Goal: Information Seeking & Learning: Learn about a topic

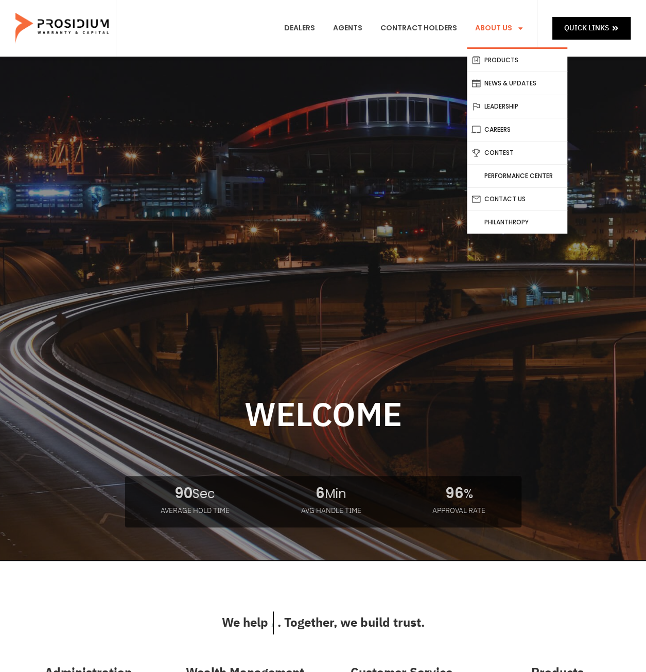
click at [510, 31] on link "About Us" at bounding box center [499, 28] width 65 height 38
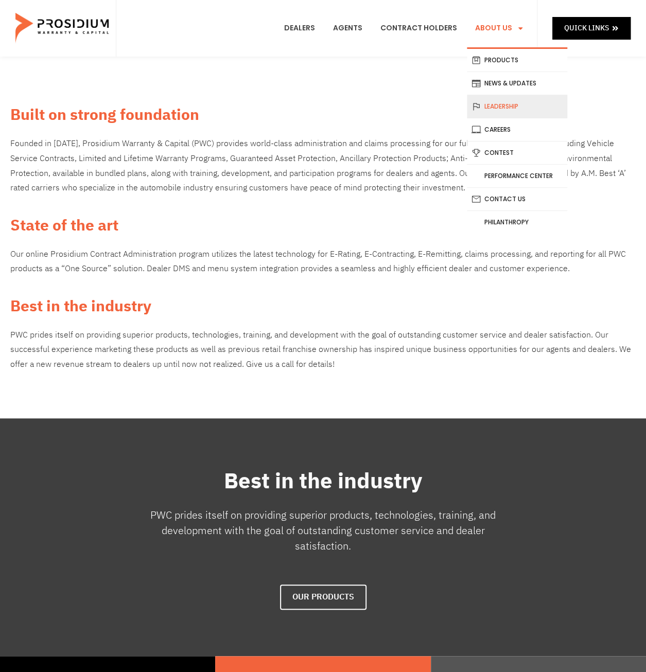
click at [495, 103] on link "Leadership" at bounding box center [517, 106] width 100 height 23
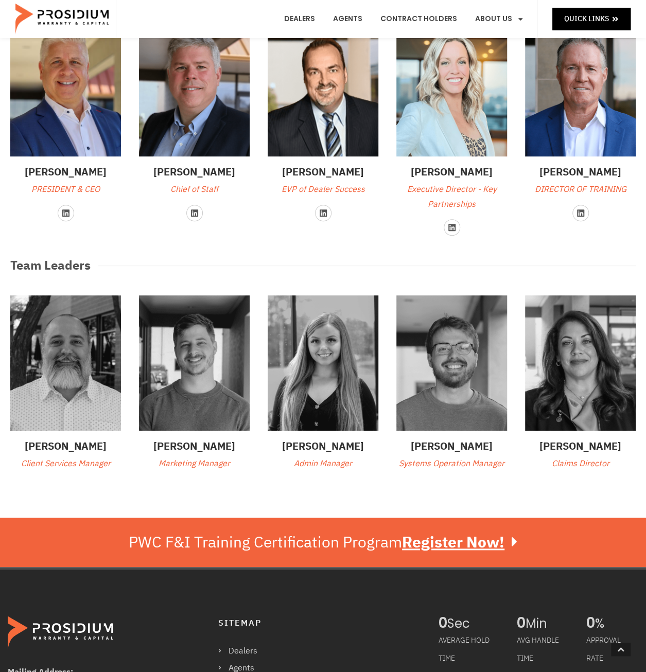
scroll to position [309, 0]
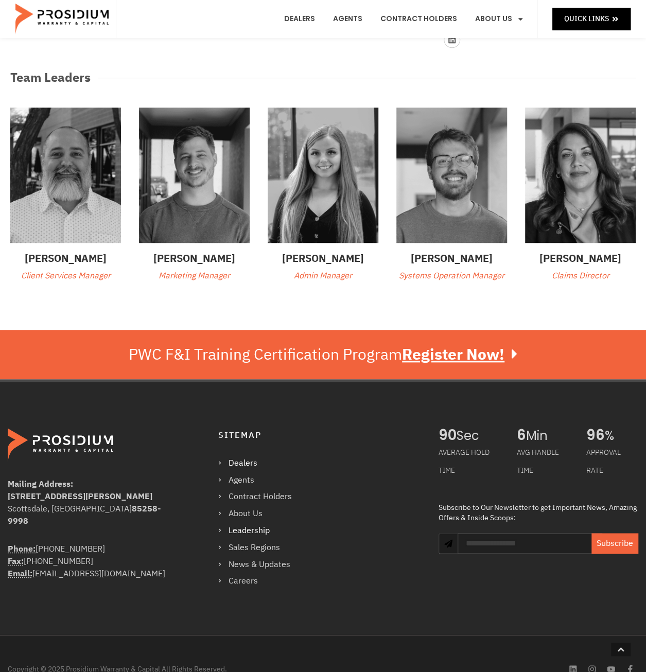
click at [251, 461] on link "Dealers" at bounding box center [260, 463] width 84 height 15
click at [34, 23] on img at bounding box center [62, 19] width 95 height 31
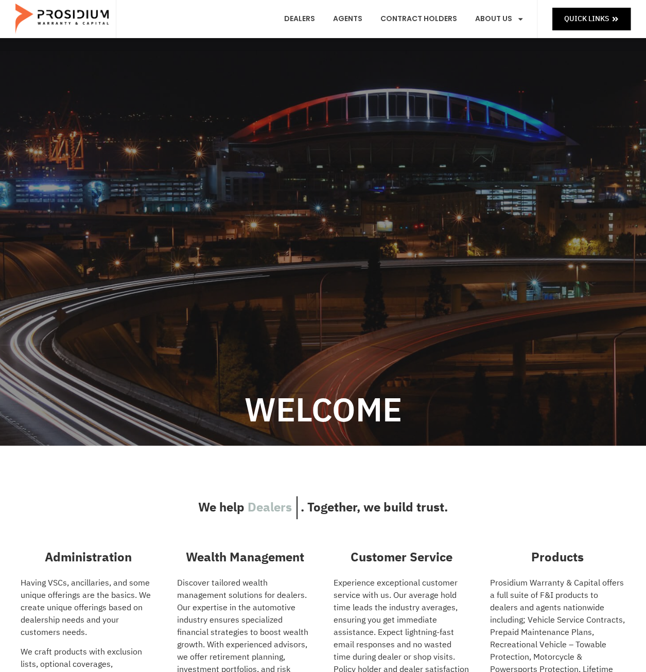
scroll to position [206, 0]
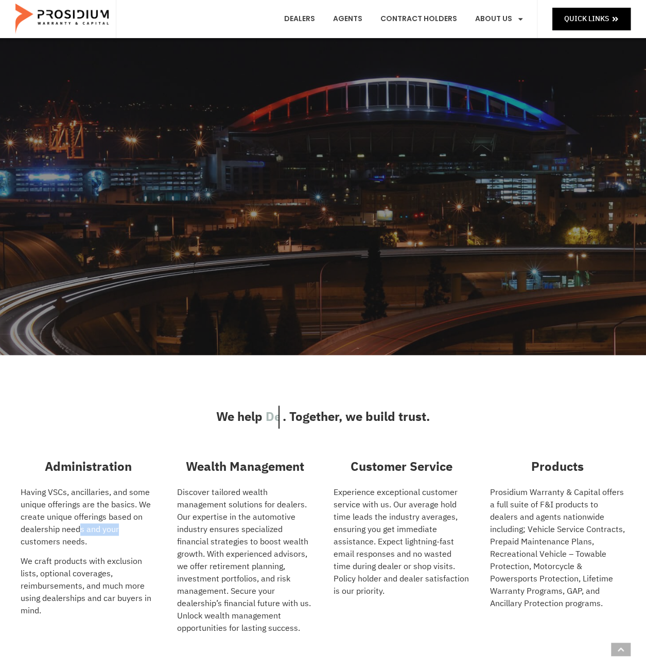
drag, startPoint x: 131, startPoint y: 536, endPoint x: 79, endPoint y: 534, distance: 52.0
click at [79, 534] on p "Having VSCs, ancillaries, and some unique offerings are the basics. We create u…" at bounding box center [89, 518] width 136 height 62
drag, startPoint x: 79, startPoint y: 534, endPoint x: 109, endPoint y: 548, distance: 33.4
click at [109, 548] on div "Having VSCs, ancillaries, and some unique offerings are the basics. We create u…" at bounding box center [89, 556] width 136 height 139
drag, startPoint x: 109, startPoint y: 548, endPoint x: 74, endPoint y: 578, distance: 46.0
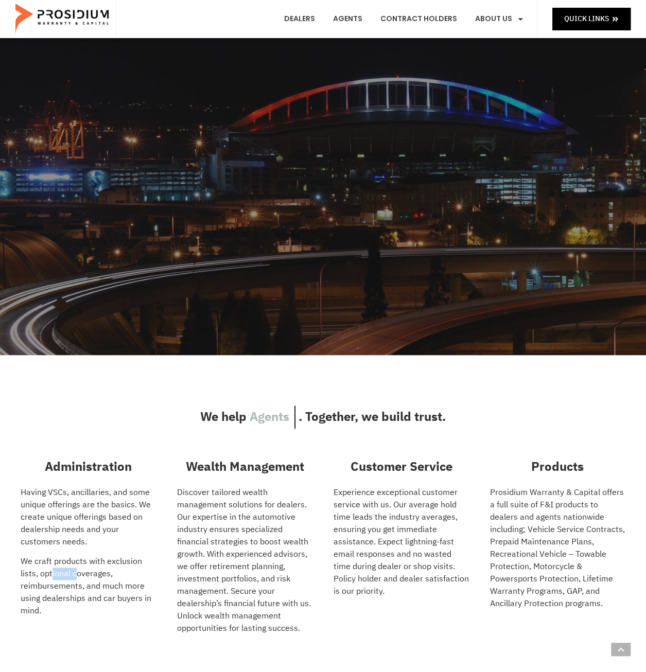
click at [74, 578] on p "We craft products with exclusion lists, optional coverages, reimbursements, and…" at bounding box center [89, 587] width 136 height 62
drag, startPoint x: 74, startPoint y: 578, endPoint x: 56, endPoint y: 607, distance: 33.8
click at [56, 607] on p "We craft products with exclusion lists, optional coverages, reimbursements, and…" at bounding box center [89, 587] width 136 height 62
drag, startPoint x: 223, startPoint y: 532, endPoint x: 280, endPoint y: 532, distance: 56.1
click at [280, 532] on p "Discover tailored wealth management solutions for dealers. Our expertise in the…" at bounding box center [245, 561] width 136 height 148
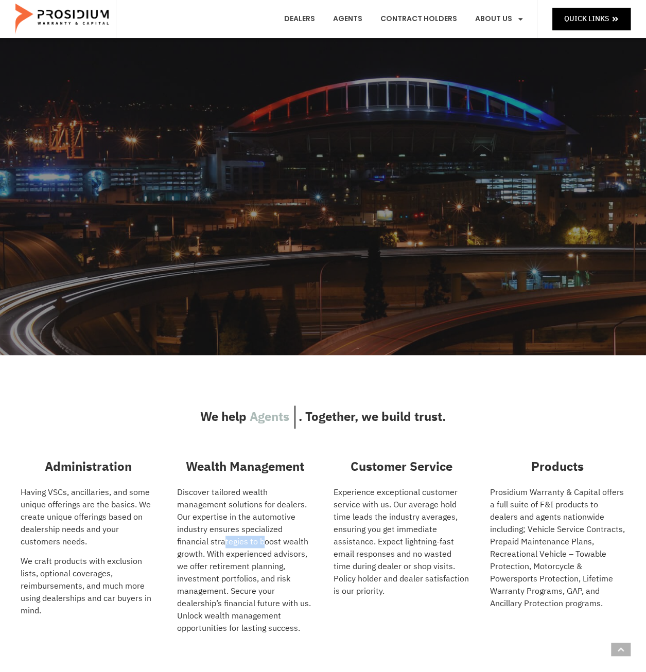
drag, startPoint x: 280, startPoint y: 532, endPoint x: 264, endPoint y: 545, distance: 20.5
click at [264, 545] on p "Discover tailored wealth management solutions for dealers. Our expertise in the…" at bounding box center [245, 561] width 136 height 148
drag, startPoint x: 264, startPoint y: 545, endPoint x: 213, endPoint y: 563, distance: 54.1
click at [213, 563] on p "Discover tailored wealth management solutions for dealers. Our expertise in the…" at bounding box center [245, 561] width 136 height 148
drag, startPoint x: 206, startPoint y: 568, endPoint x: 273, endPoint y: 572, distance: 67.5
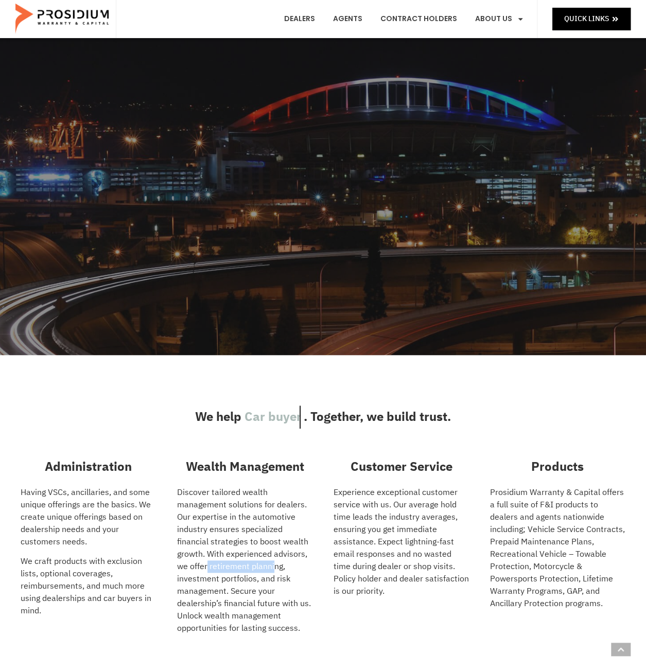
click at [273, 572] on p "Discover tailored wealth management solutions for dealers. Our expertise in the…" at bounding box center [245, 561] width 136 height 148
drag, startPoint x: 273, startPoint y: 572, endPoint x: 237, endPoint y: 579, distance: 37.4
click at [237, 579] on p "Discover tailored wealth management solutions for dealers. Our expertise in the…" at bounding box center [245, 561] width 136 height 148
drag, startPoint x: 218, startPoint y: 590, endPoint x: 268, endPoint y: 593, distance: 49.5
click at [268, 593] on p "Discover tailored wealth management solutions for dealers. Our expertise in the…" at bounding box center [245, 561] width 136 height 148
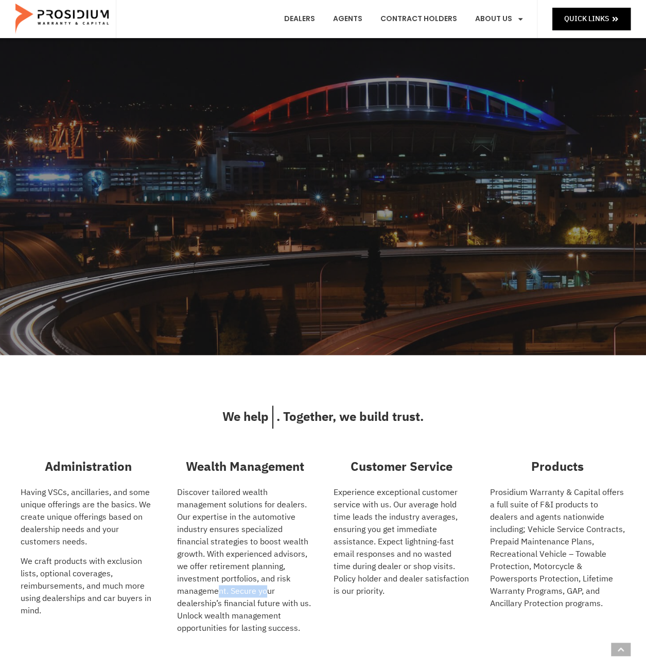
drag, startPoint x: 268, startPoint y: 593, endPoint x: 256, endPoint y: 563, distance: 32.4
click at [244, 598] on p "Discover tailored wealth management solutions for dealers. Our expertise in the…" at bounding box center [245, 561] width 136 height 148
drag, startPoint x: 306, startPoint y: 612, endPoint x: 197, endPoint y: 610, distance: 109.2
click at [197, 610] on p "Discover tailored wealth management solutions for dealers. Our expertise in the…" at bounding box center [245, 561] width 136 height 148
drag, startPoint x: 197, startPoint y: 610, endPoint x: 221, endPoint y: 624, distance: 27.7
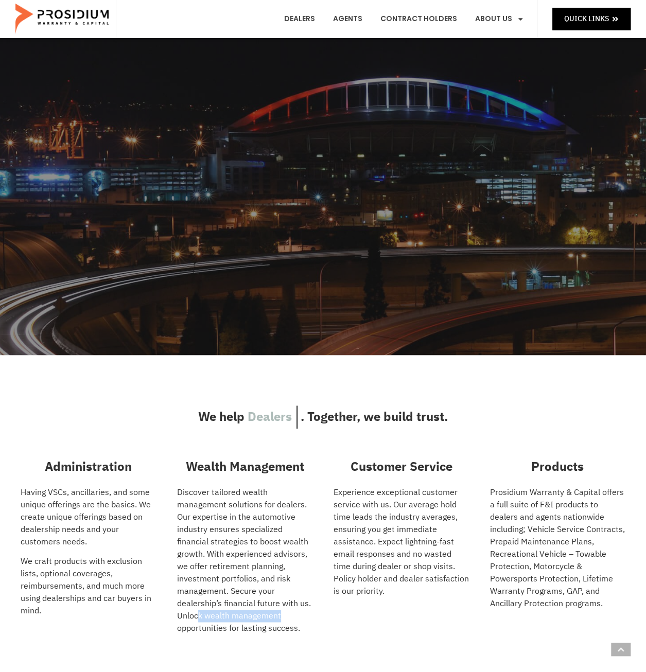
click at [221, 624] on p "Discover tailored wealth management solutions for dealers. Our expertise in the…" at bounding box center [245, 561] width 136 height 148
click at [289, 628] on p "Discover tailored wealth management solutions for dealers. Our expertise in the…" at bounding box center [245, 561] width 136 height 148
drag, startPoint x: 289, startPoint y: 628, endPoint x: 343, endPoint y: 620, distance: 54.1
click at [342, 624] on div "Customer Service Experience exceptional customer service with us. Our average h…" at bounding box center [402, 550] width 136 height 195
click at [398, 574] on p "Experience exceptional customer service with us. Our average hold time leads th…" at bounding box center [402, 542] width 136 height 111
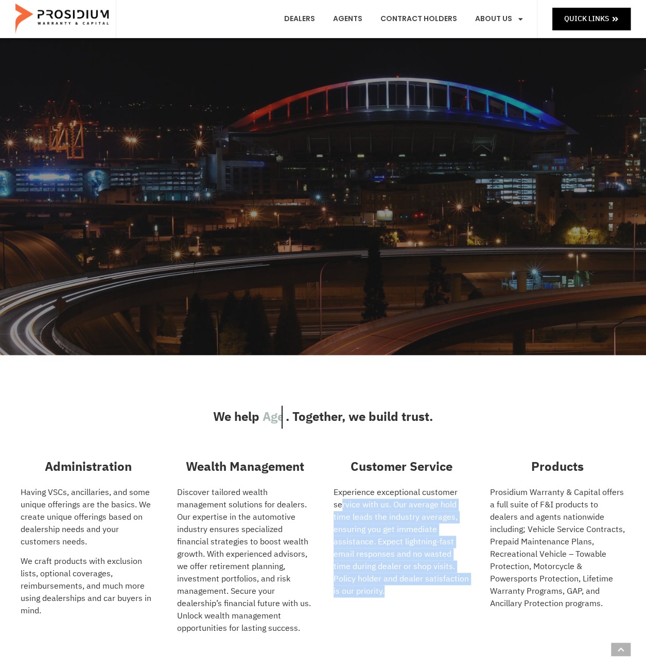
drag, startPoint x: 377, startPoint y: 583, endPoint x: 340, endPoint y: 507, distance: 85.4
click at [340, 507] on p "Experience exceptional customer service with us. Our average hold time leads th…" at bounding box center [402, 542] width 136 height 111
drag, startPoint x: 340, startPoint y: 507, endPoint x: 369, endPoint y: 543, distance: 46.6
click at [369, 543] on p "Experience exceptional customer service with us. Our average hold time leads th…" at bounding box center [402, 542] width 136 height 111
click at [388, 515] on p "Experience exceptional customer service with us. Our average hold time leads th…" at bounding box center [402, 542] width 136 height 111
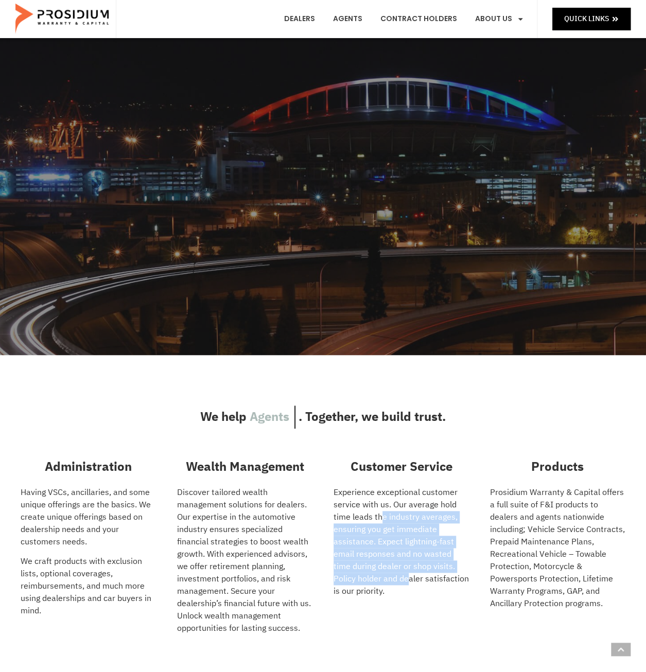
drag, startPoint x: 383, startPoint y: 517, endPoint x: 385, endPoint y: 583, distance: 66.4
click at [385, 583] on p "Experience exceptional customer service with us. Our average hold time leads th…" at bounding box center [402, 542] width 136 height 111
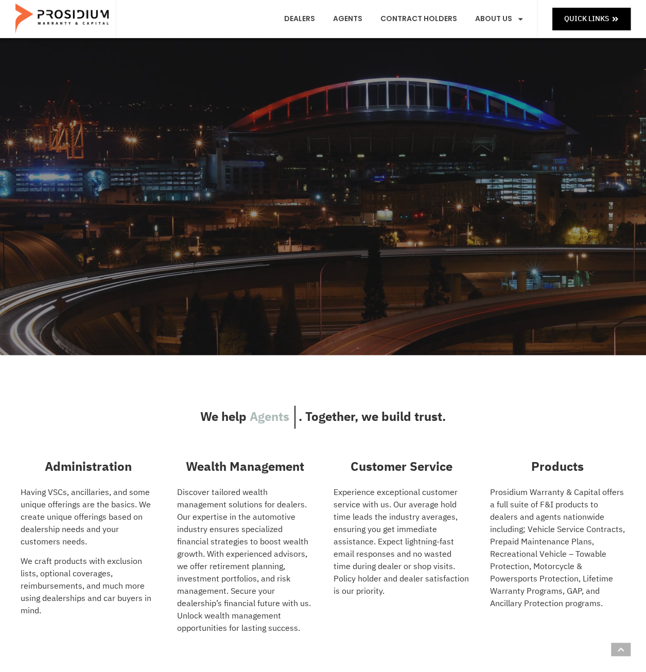
drag, startPoint x: 385, startPoint y: 583, endPoint x: 371, endPoint y: 594, distance: 17.3
click at [371, 597] on p "Experience exceptional customer service with us. Our average hold time leads th…" at bounding box center [402, 542] width 136 height 111
click at [392, 572] on p "Experience exceptional customer service with us. Our average hold time leads th…" at bounding box center [402, 542] width 136 height 111
click at [378, 585] on p "Experience exceptional customer service with us. Our average hold time leads th…" at bounding box center [402, 542] width 136 height 111
click at [371, 593] on p "Experience exceptional customer service with us. Our average hold time leads th…" at bounding box center [402, 542] width 136 height 111
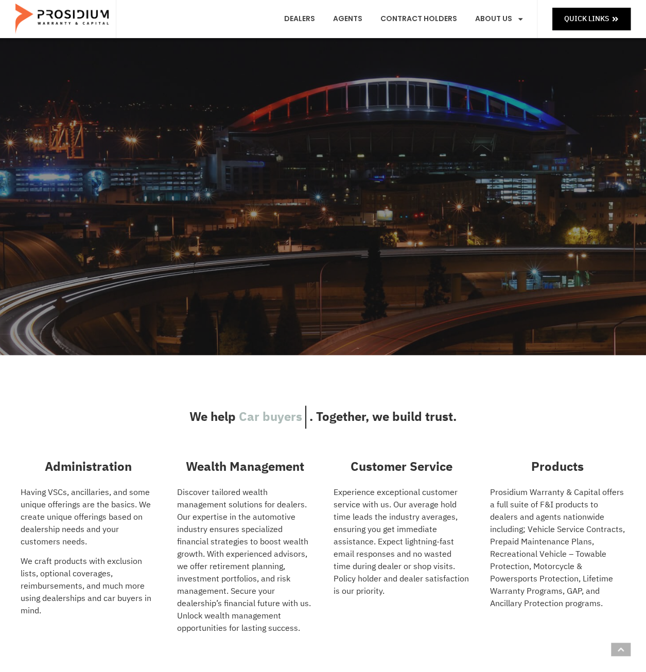
click at [373, 582] on p "Experience exceptional customer service with us. Our average hold time leads th…" at bounding box center [402, 542] width 136 height 111
click at [379, 594] on p "Experience exceptional customer service with us. Our average hold time leads th…" at bounding box center [402, 542] width 136 height 111
drag, startPoint x: 381, startPoint y: 581, endPoint x: 380, endPoint y: 593, distance: 11.9
click at [380, 589] on p "Experience exceptional customer service with us. Our average hold time leads th…" at bounding box center [402, 542] width 136 height 111
click at [380, 593] on p "Experience exceptional customer service with us. Our average hold time leads th…" at bounding box center [402, 542] width 136 height 111
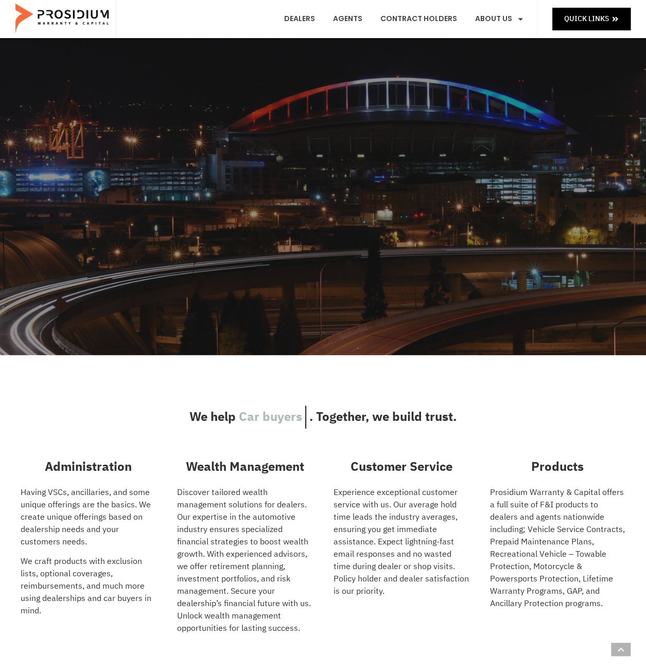
click at [376, 579] on p "Experience exceptional customer service with us. Our average hold time leads th…" at bounding box center [402, 542] width 136 height 111
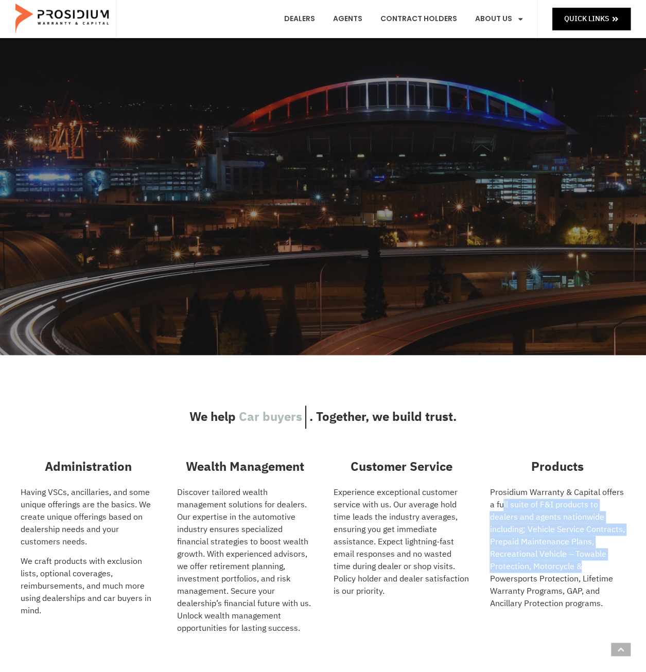
drag, startPoint x: 599, startPoint y: 568, endPoint x: 504, endPoint y: 509, distance: 112.3
click at [504, 509] on p "Prosidium Warranty & Capital offers a full suite of F&I products to dealers and…" at bounding box center [558, 549] width 136 height 124
drag, startPoint x: 504, startPoint y: 509, endPoint x: 547, endPoint y: 530, distance: 47.9
click at [547, 530] on p "Prosidium Warranty & Capital offers a full suite of F&I products to dealers and…" at bounding box center [558, 549] width 136 height 124
click at [557, 529] on p "Prosidium Warranty & Capital offers a full suite of F&I products to dealers and…" at bounding box center [558, 549] width 136 height 124
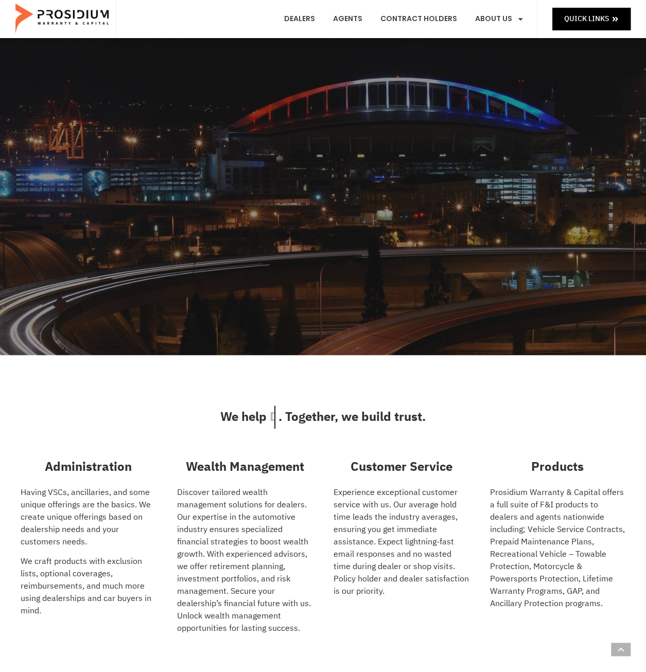
click at [571, 530] on p "Prosidium Warranty & Capital offers a full suite of F&I products to dealers and…" at bounding box center [558, 549] width 136 height 124
click at [606, 534] on p "Prosidium Warranty & Capital offers a full suite of F&I products to dealers and…" at bounding box center [558, 549] width 136 height 124
drag, startPoint x: 619, startPoint y: 531, endPoint x: 529, endPoint y: 526, distance: 89.7
click at [529, 526] on p "Prosidium Warranty & Capital offers a full suite of F&I products to dealers and…" at bounding box center [558, 549] width 136 height 124
drag, startPoint x: 529, startPoint y: 526, endPoint x: 524, endPoint y: 539, distance: 14.3
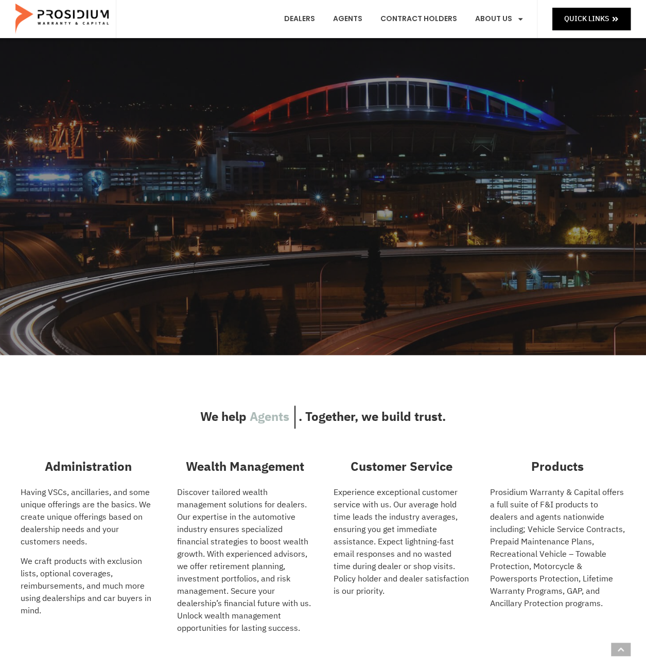
click at [524, 539] on p "Prosidium Warranty & Capital offers a full suite of F&I products to dealers and…" at bounding box center [558, 549] width 136 height 124
click at [514, 537] on p "Prosidium Warranty & Capital offers a full suite of F&I products to dealers and…" at bounding box center [558, 549] width 136 height 124
drag, startPoint x: 514, startPoint y: 537, endPoint x: 544, endPoint y: 538, distance: 29.4
click at [544, 538] on p "Prosidium Warranty & Capital offers a full suite of F&I products to dealers and…" at bounding box center [558, 549] width 136 height 124
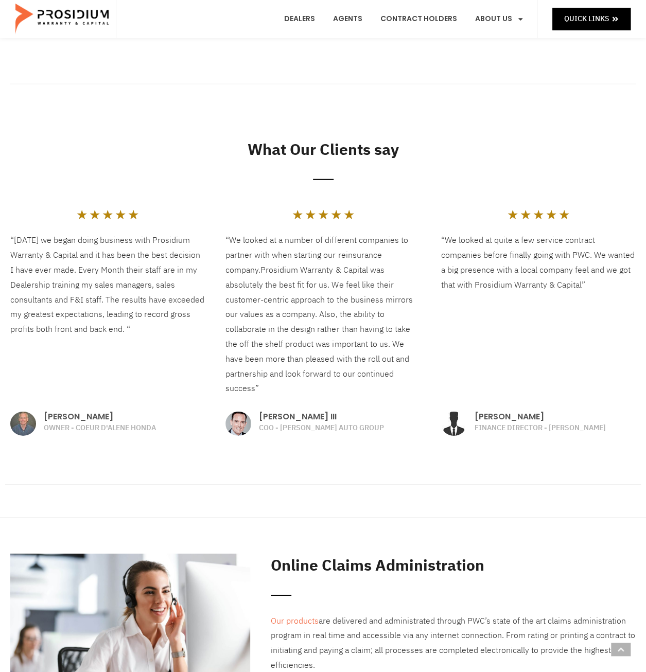
scroll to position [1287, 0]
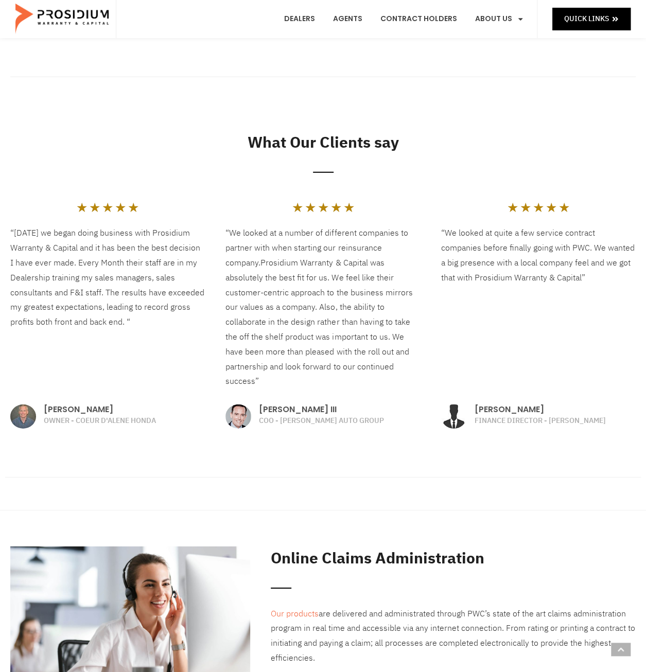
click at [306, 251] on p "“We looked at a number of different companies to partner with when starting our…" at bounding box center [323, 307] width 195 height 163
drag, startPoint x: 270, startPoint y: 262, endPoint x: 368, endPoint y: 270, distance: 98.2
click at [368, 270] on p "“We looked at a number of different companies to partner with when starting our…" at bounding box center [323, 307] width 195 height 163
drag, startPoint x: 368, startPoint y: 270, endPoint x: 340, endPoint y: 278, distance: 28.2
click at [340, 278] on span "was absolutely the best fit for us. We feel like their customer-centric approac…" at bounding box center [319, 322] width 187 height 131
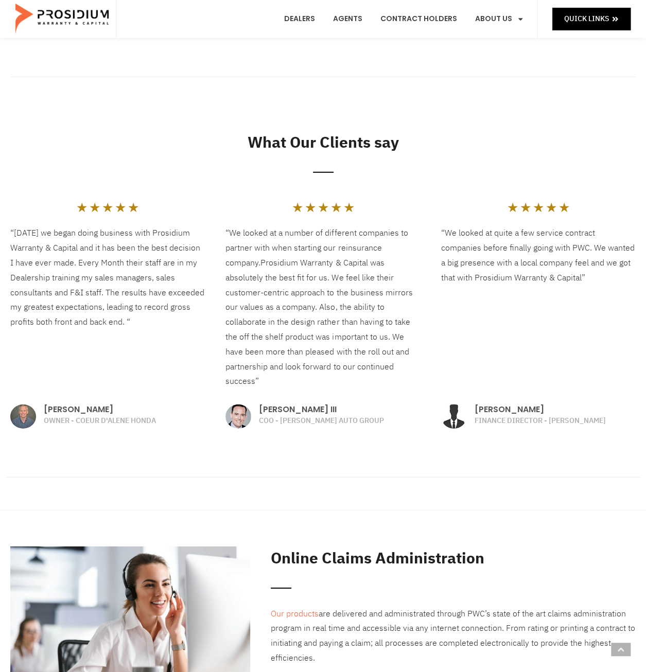
click at [309, 247] on p "“We looked at a number of different companies to partner with when starting our…" at bounding box center [323, 307] width 195 height 163
drag, startPoint x: 481, startPoint y: 246, endPoint x: 575, endPoint y: 250, distance: 93.8
click at [575, 250] on p "“We looked at quite a few service contract companies before finally going with …" at bounding box center [538, 255] width 195 height 59
drag, startPoint x: 575, startPoint y: 250, endPoint x: 502, endPoint y: 252, distance: 72.6
click at [502, 252] on p "“We looked at quite a few service contract companies before finally going with …" at bounding box center [538, 255] width 195 height 59
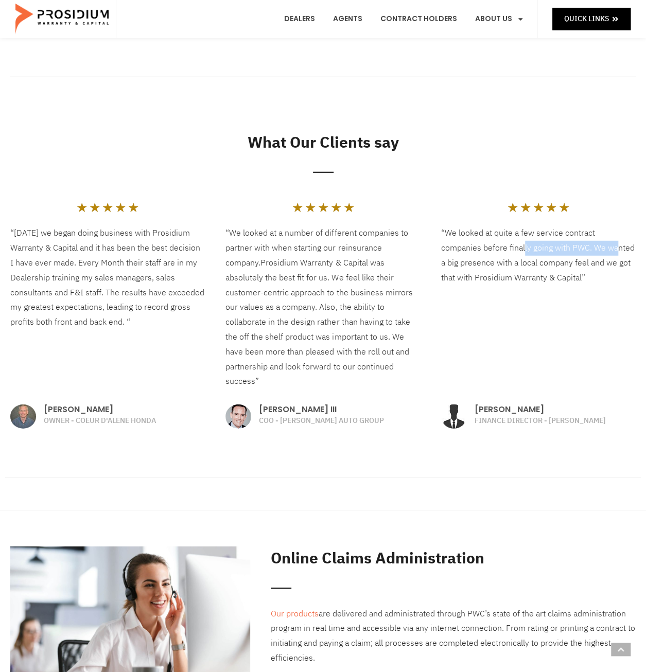
click at [511, 250] on p "“We looked at quite a few service contract companies before finally going with …" at bounding box center [538, 255] width 195 height 59
click at [516, 275] on p "“We looked at quite a few service contract companies before finally going with …" at bounding box center [538, 255] width 195 height 59
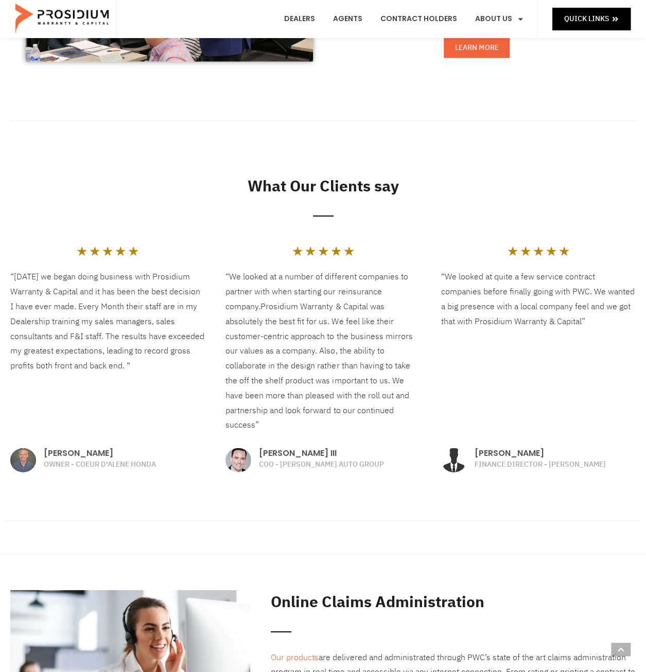
scroll to position [1236, 0]
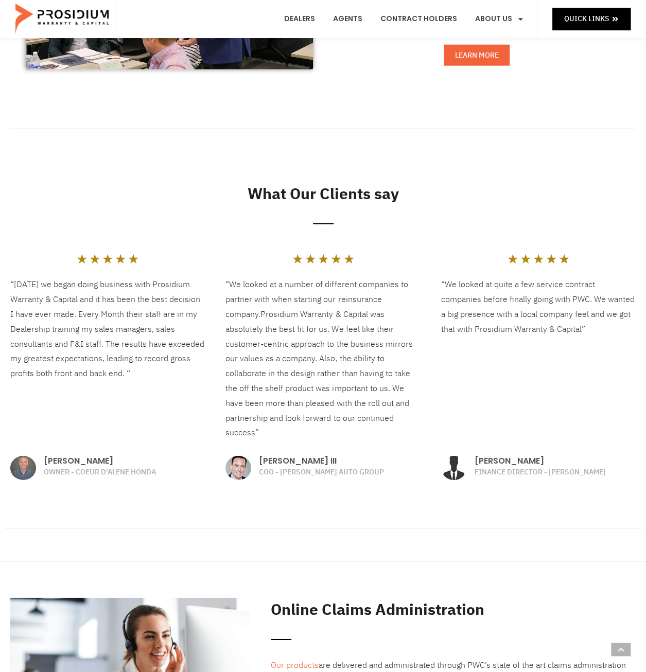
click at [567, 288] on p "“We looked at quite a few service contract companies before finally going with …" at bounding box center [538, 307] width 195 height 59
drag, startPoint x: 524, startPoint y: 300, endPoint x: 579, endPoint y: 303, distance: 54.6
click at [579, 303] on p "“We looked at quite a few service contract companies before finally going with …" at bounding box center [538, 307] width 195 height 59
drag, startPoint x: 579, startPoint y: 303, endPoint x: 528, endPoint y: 323, distance: 54.5
click at [528, 323] on p "“We looked at quite a few service contract companies before finally going with …" at bounding box center [538, 307] width 195 height 59
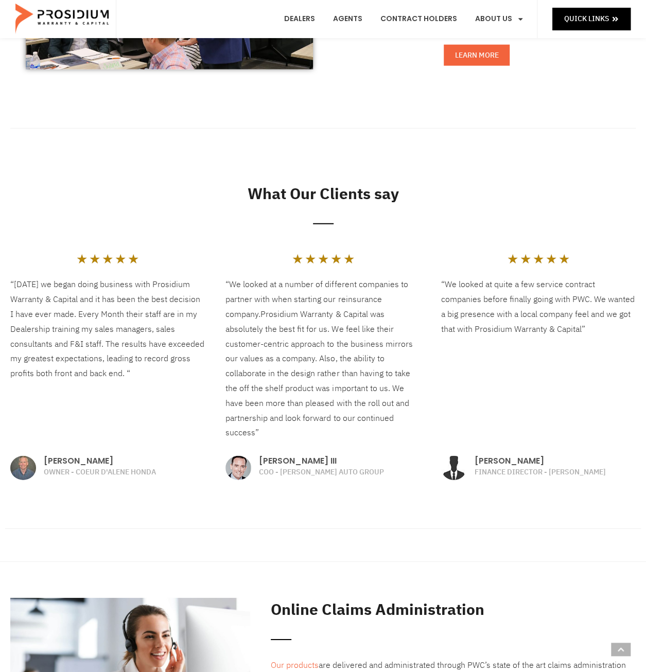
drag, startPoint x: 528, startPoint y: 323, endPoint x: 480, endPoint y: 313, distance: 49.1
click at [480, 313] on p "“We looked at quite a few service contract companies before finally going with …" at bounding box center [538, 307] width 195 height 59
click at [513, 321] on p "“We looked at quite a few service contract companies before finally going with …" at bounding box center [538, 307] width 195 height 59
click at [81, 346] on p "“Seven years ago we began doing business with Prosidium Warranty & Capital and …" at bounding box center [107, 330] width 195 height 104
click at [113, 347] on p "“Seven years ago we began doing business with Prosidium Warranty & Capital and …" at bounding box center [107, 330] width 195 height 104
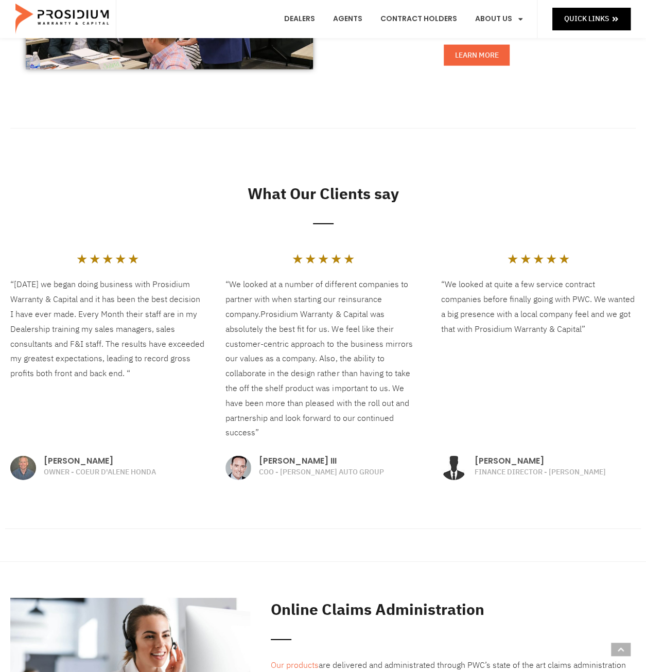
click at [134, 348] on p "“Seven years ago we began doing business with Prosidium Warranty & Capital and …" at bounding box center [107, 330] width 195 height 104
drag, startPoint x: 134, startPoint y: 348, endPoint x: 116, endPoint y: 371, distance: 29.4
click at [116, 371] on p "“Seven years ago we began doing business with Prosidium Warranty & Capital and …" at bounding box center [107, 330] width 195 height 104
drag, startPoint x: 103, startPoint y: 377, endPoint x: 184, endPoint y: 378, distance: 80.8
click at [184, 378] on p "“Seven years ago we began doing business with Prosidium Warranty & Capital and …" at bounding box center [107, 330] width 195 height 104
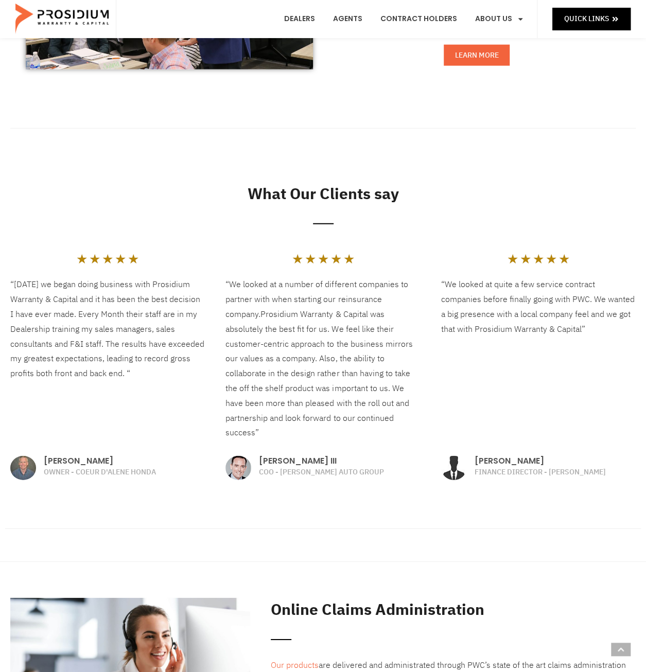
click at [71, 382] on p "“Seven years ago we began doing business with Prosidium Warranty & Capital and …" at bounding box center [107, 330] width 195 height 104
